Goal: Check status: Check status

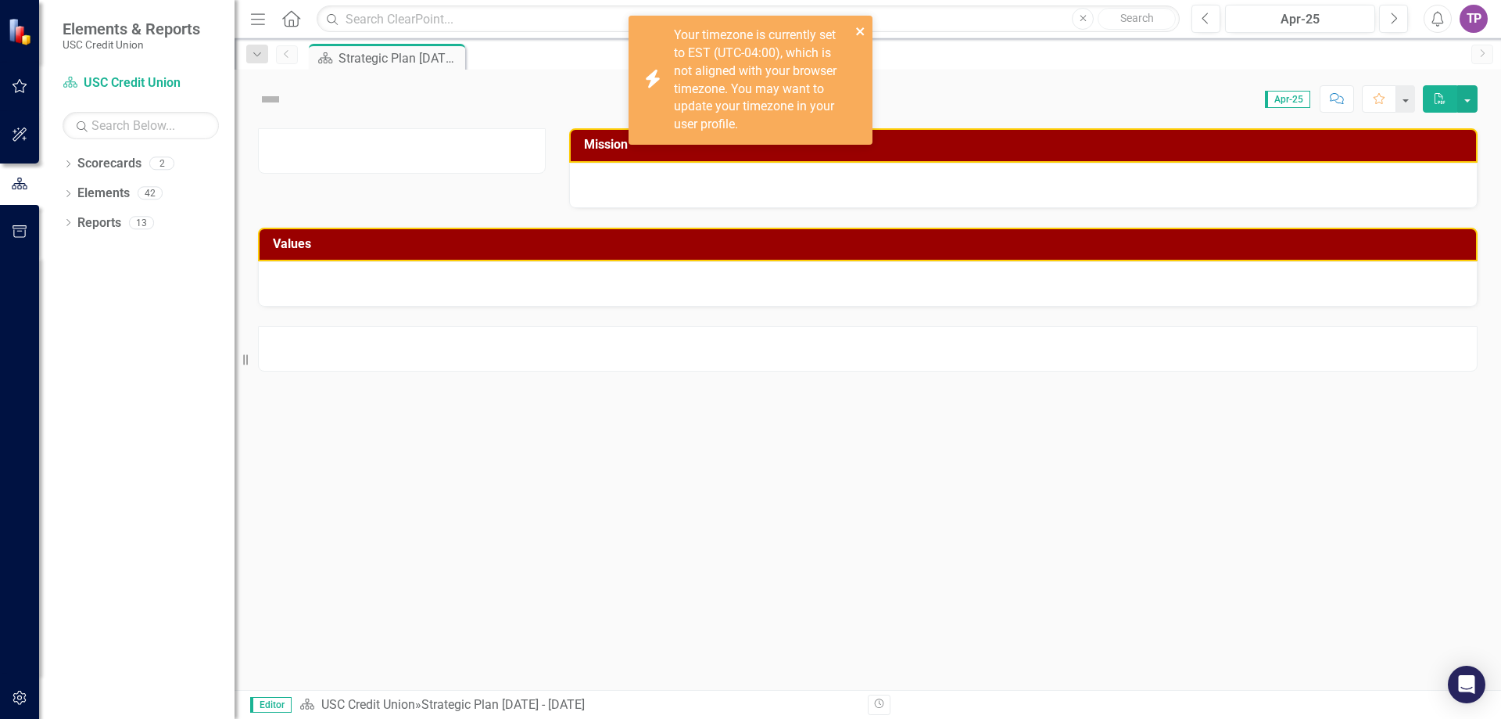
click at [855, 29] on icon "close" at bounding box center [860, 31] width 11 height 13
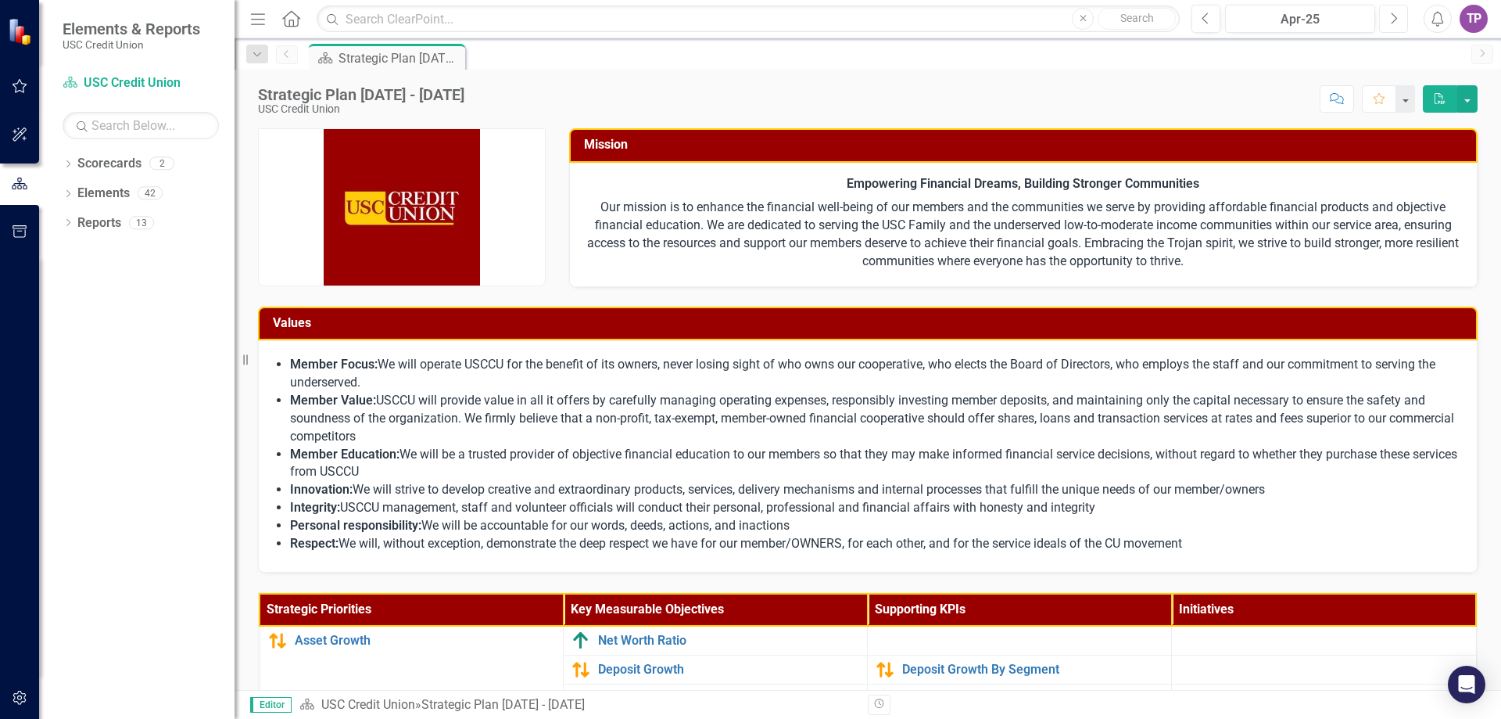
click at [1392, 16] on icon "Next" at bounding box center [1393, 19] width 9 height 14
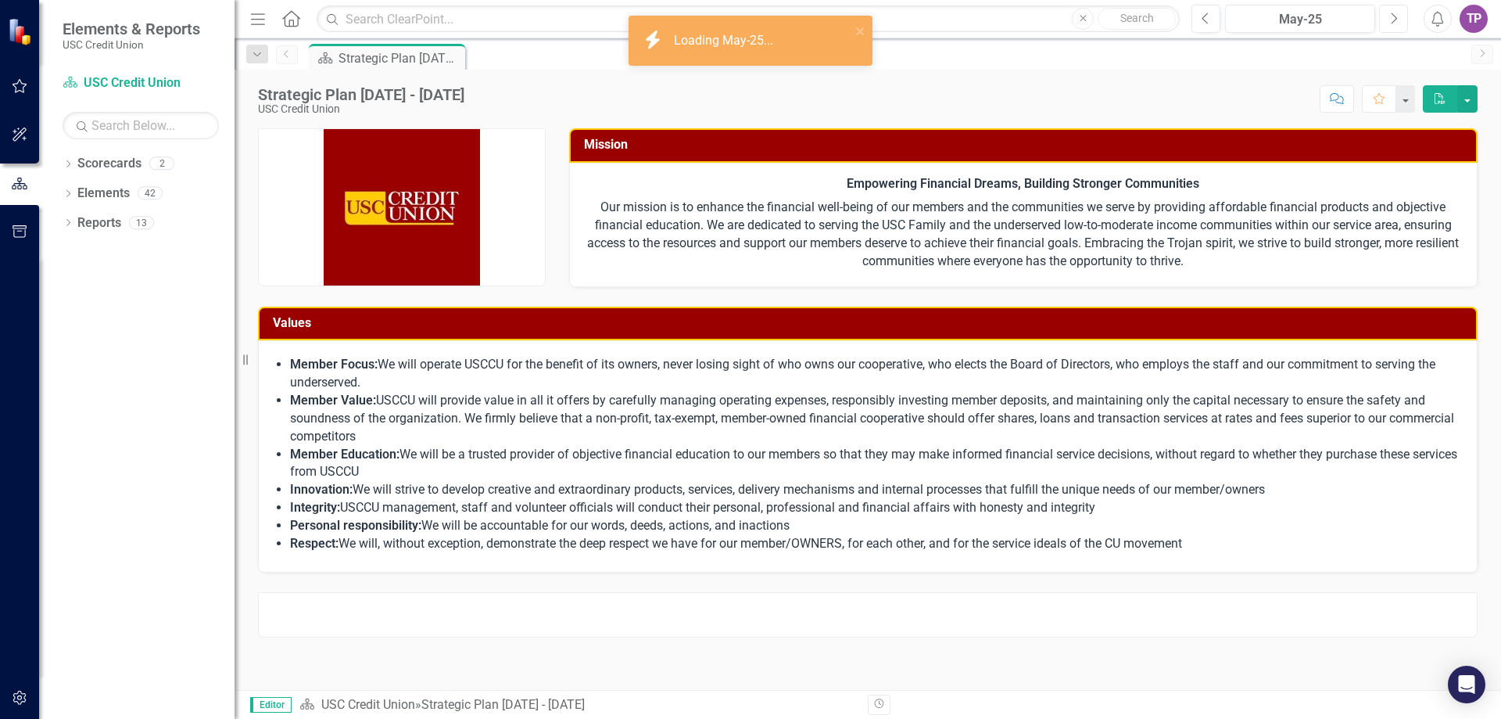
click at [1392, 16] on icon "Next" at bounding box center [1393, 19] width 9 height 14
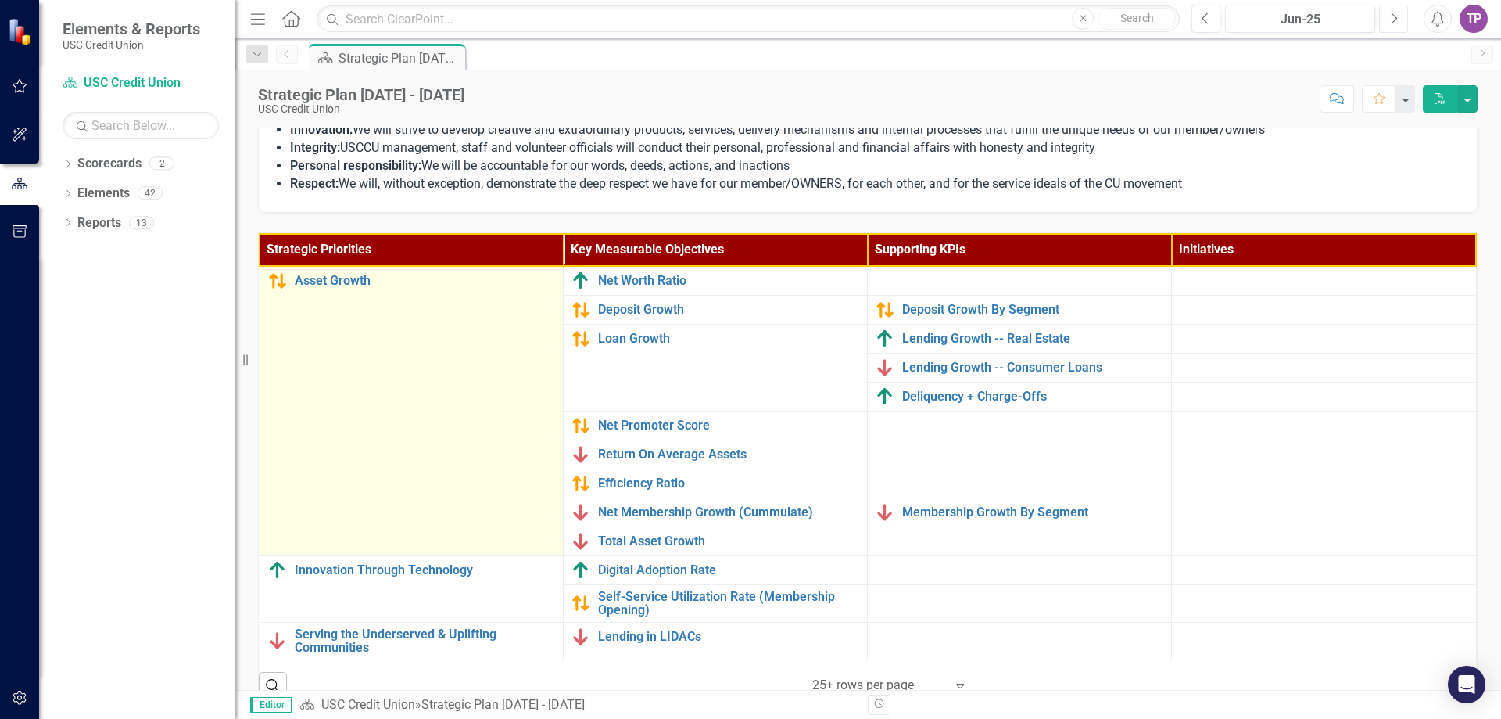
scroll to position [385, 0]
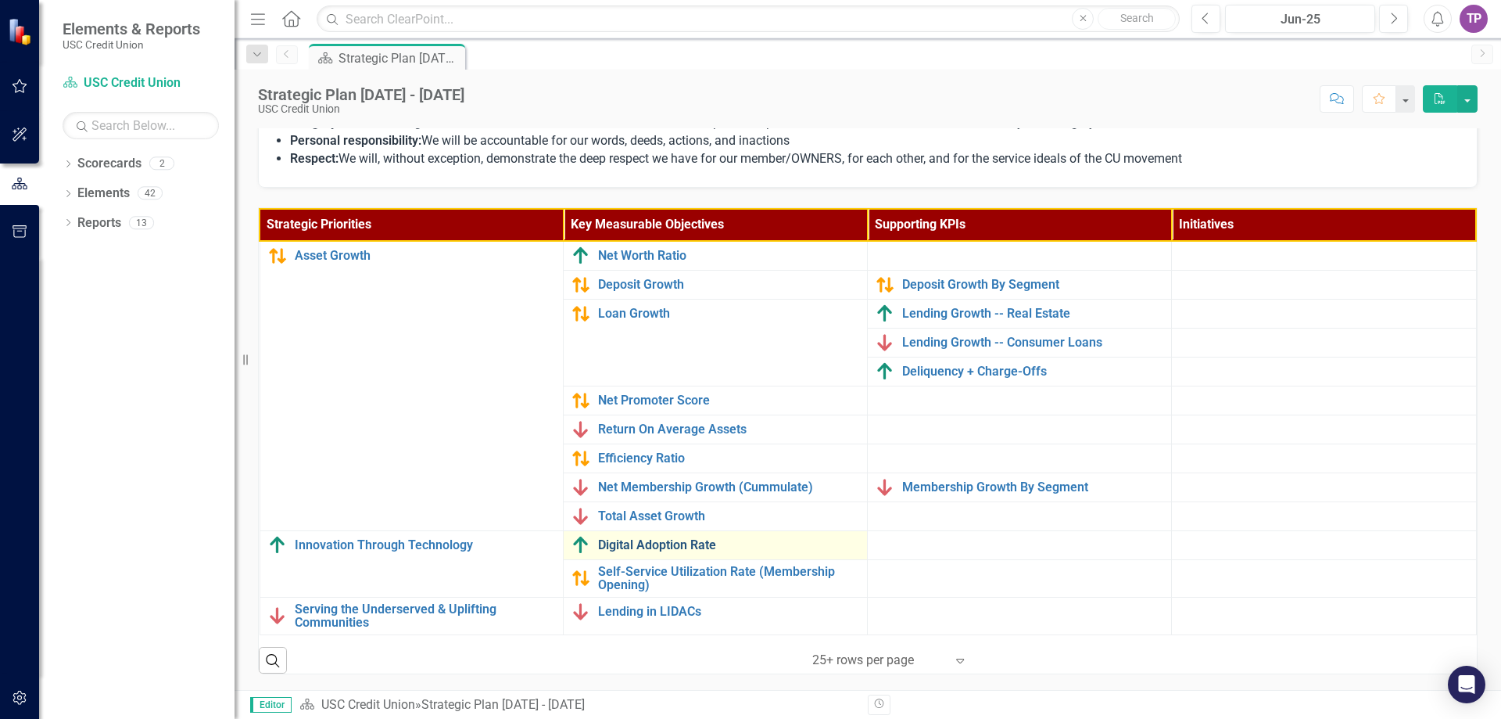
click at [620, 545] on link "Digital Adoption Rate" at bounding box center [728, 545] width 261 height 14
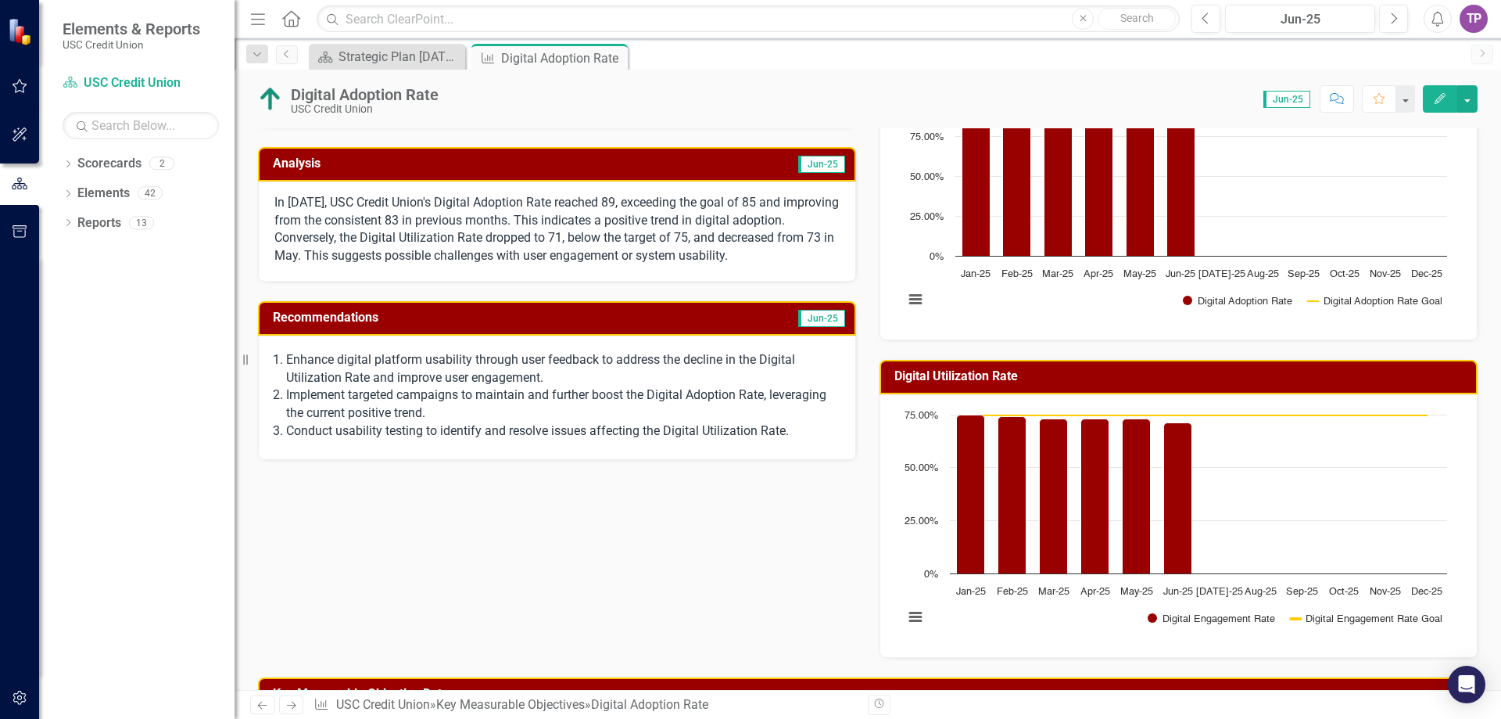
scroll to position [187, 0]
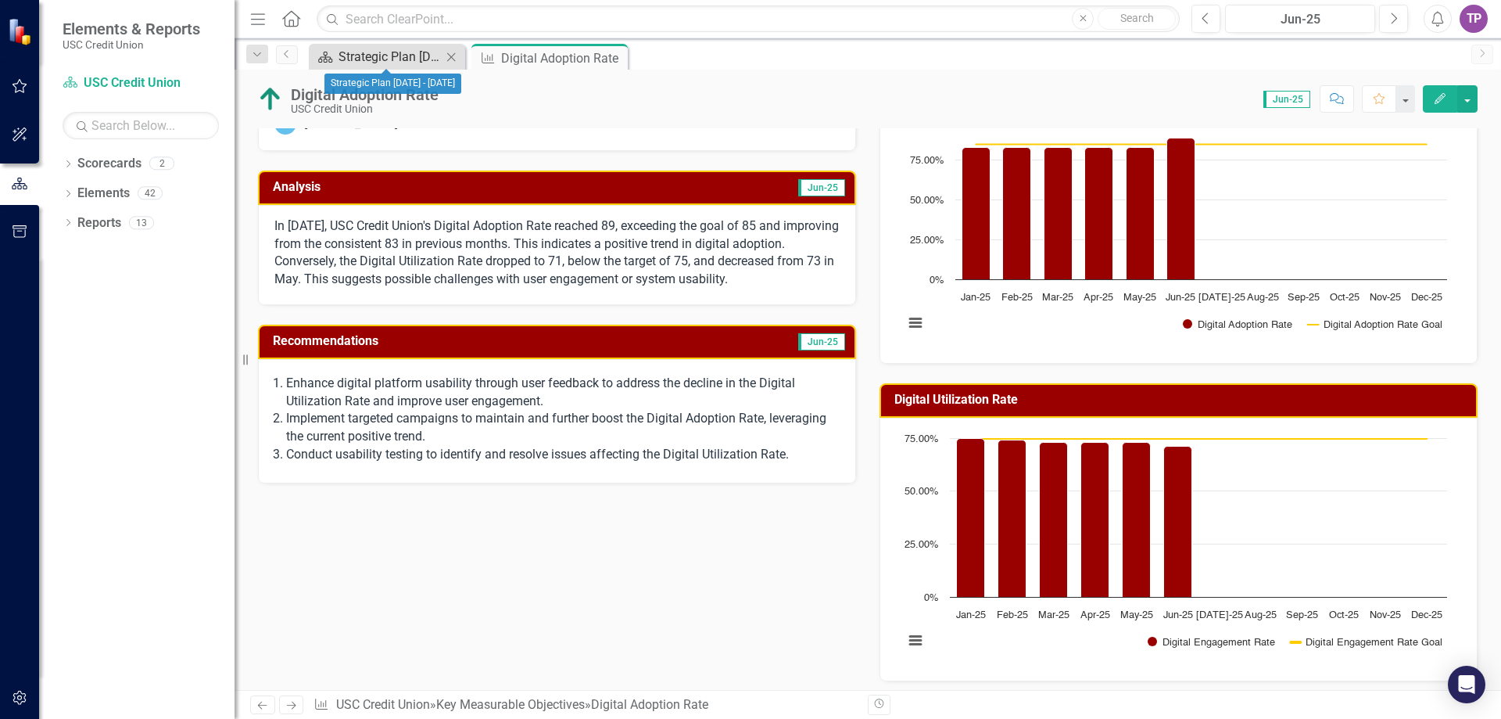
click at [392, 56] on div "Strategic Plan [DATE] - [DATE]" at bounding box center [390, 57] width 103 height 20
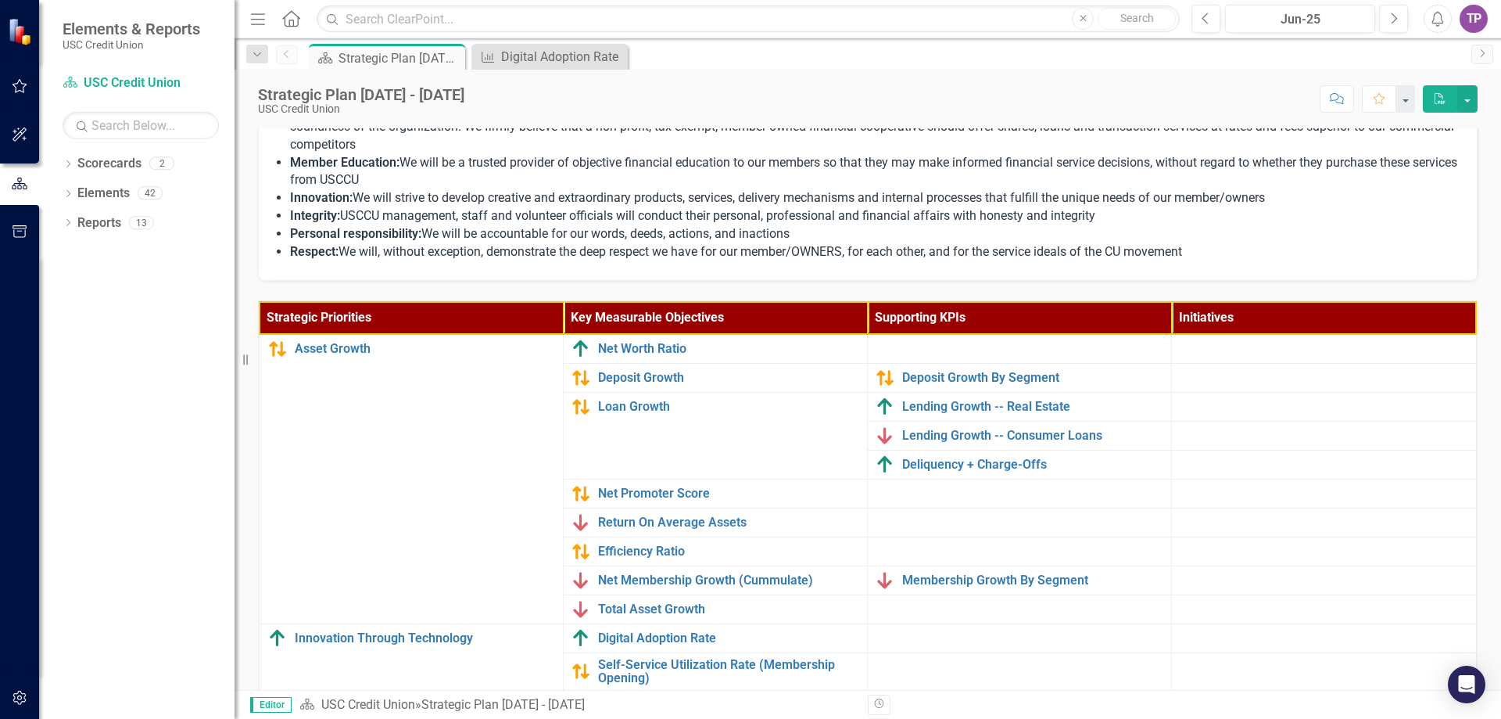
scroll to position [385, 0]
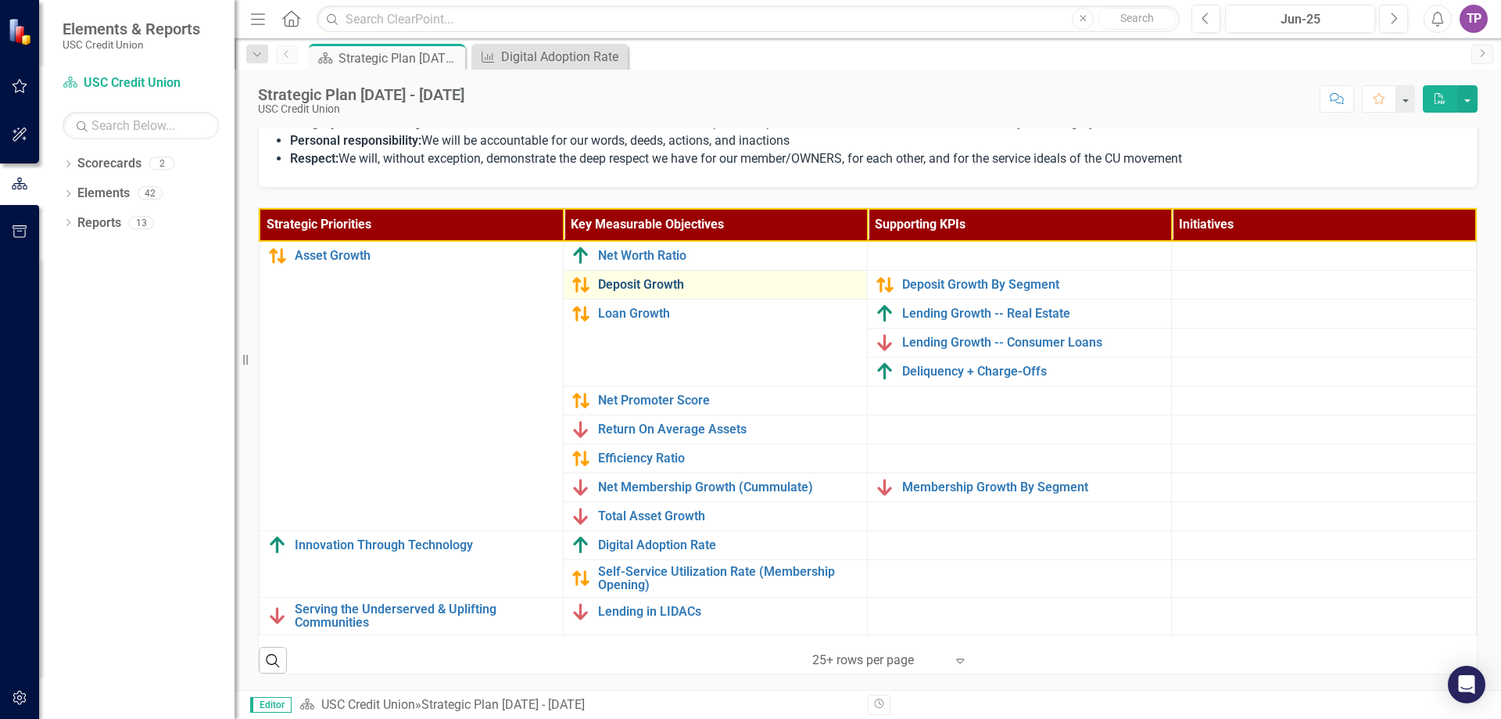
click at [638, 286] on link "Deposit Growth" at bounding box center [728, 285] width 261 height 14
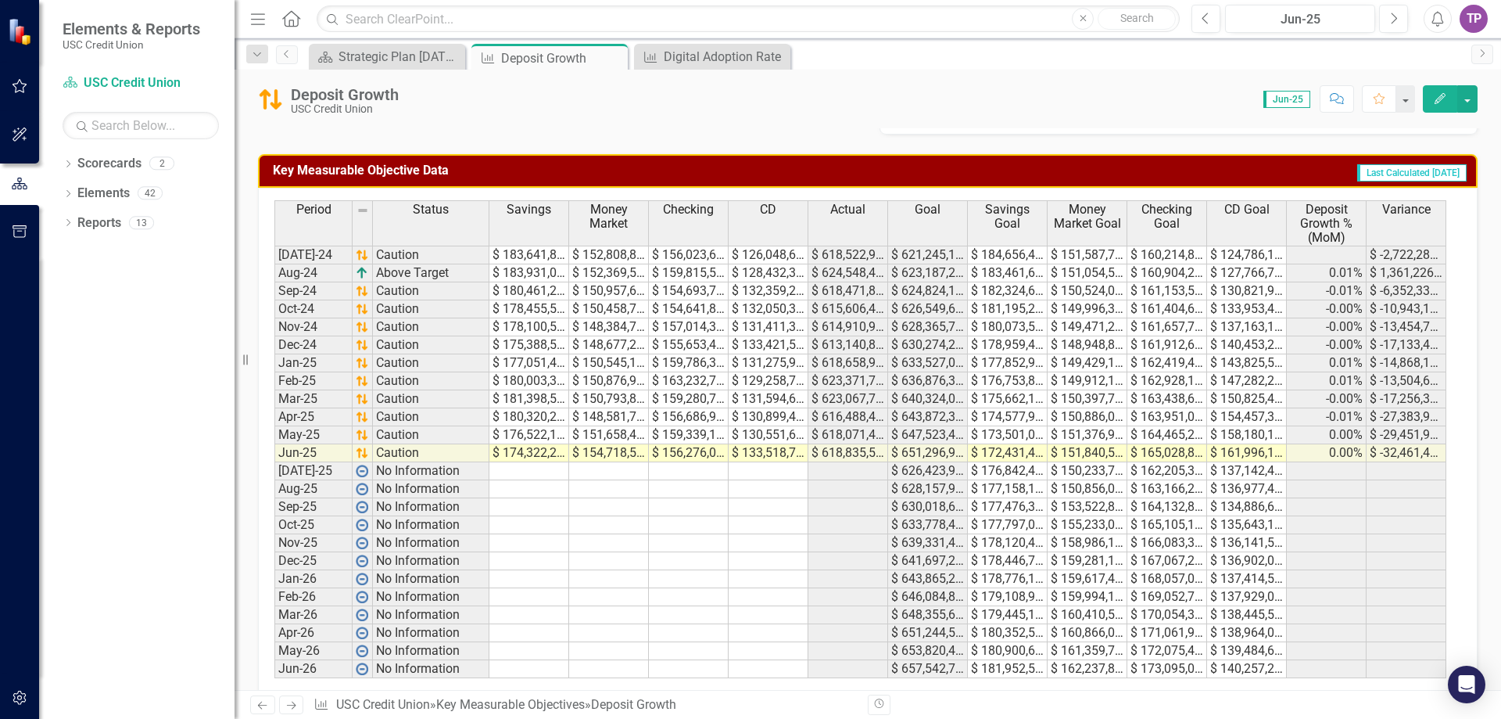
scroll to position [761, 0]
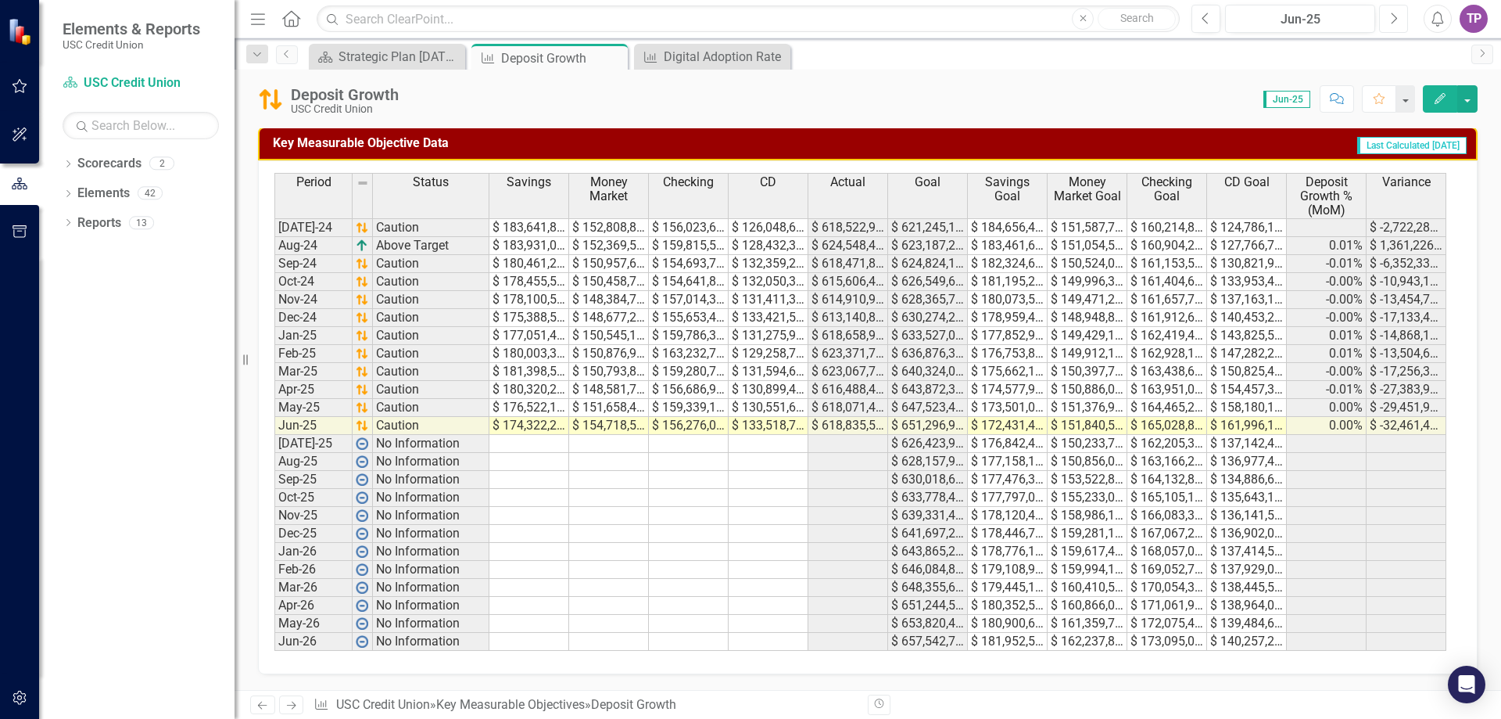
click at [1403, 15] on button "Next" at bounding box center [1393, 19] width 29 height 28
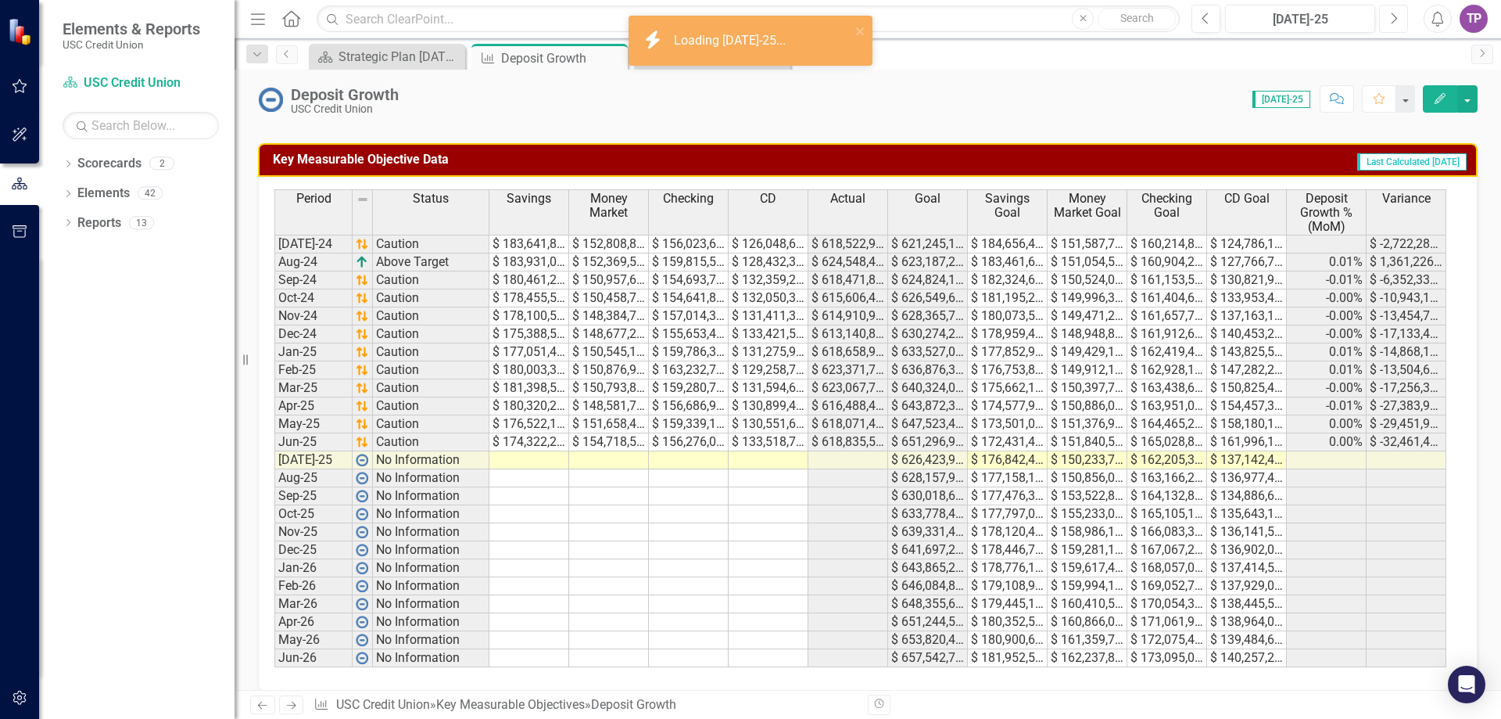
scroll to position [761, 0]
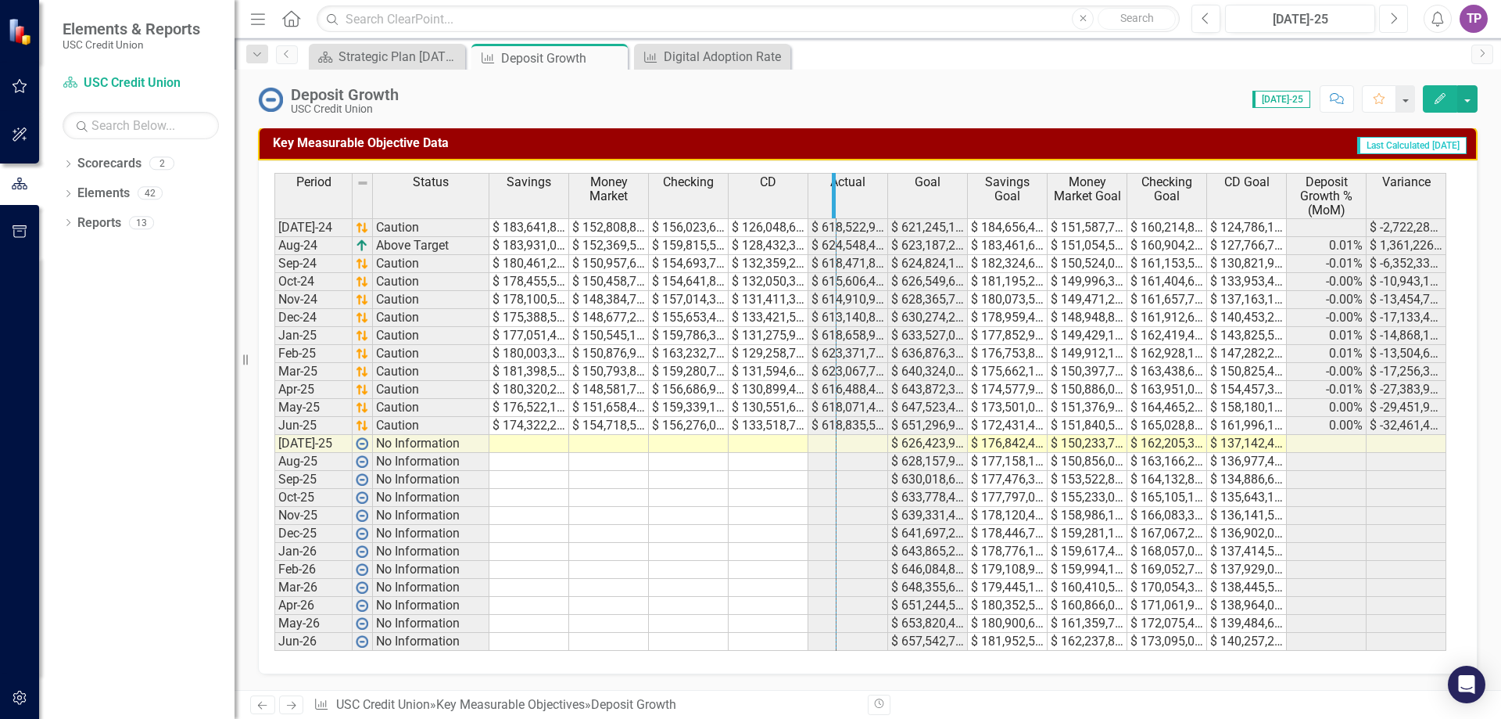
drag, startPoint x: 806, startPoint y: 189, endPoint x: 909, endPoint y: 187, distance: 102.5
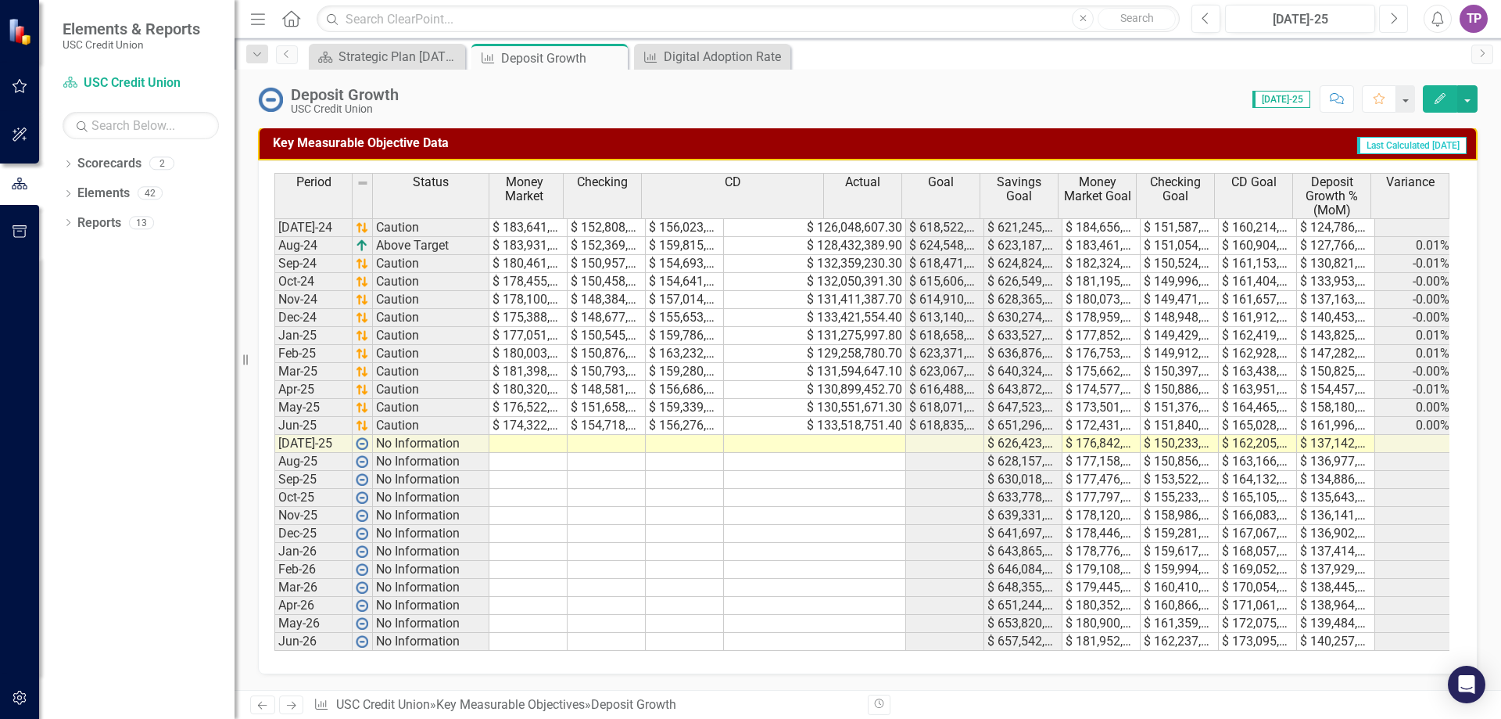
scroll to position [0, 0]
